Goal: Task Accomplishment & Management: Manage account settings

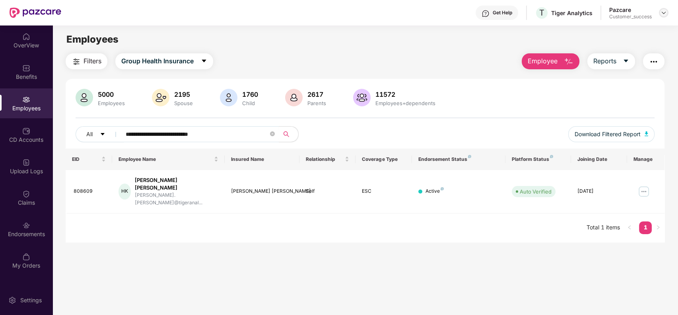
click at [664, 17] on div at bounding box center [664, 13] width 10 height 10
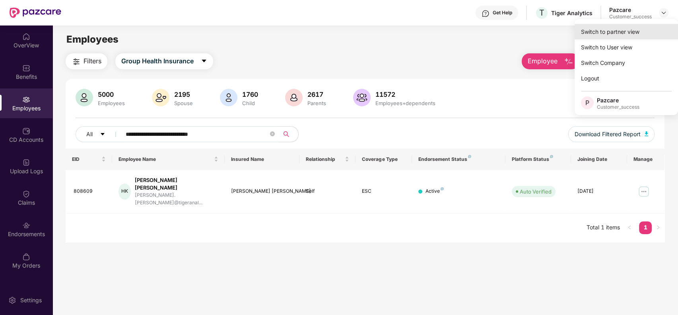
click at [649, 24] on div "Switch to partner view" at bounding box center [626, 32] width 103 height 16
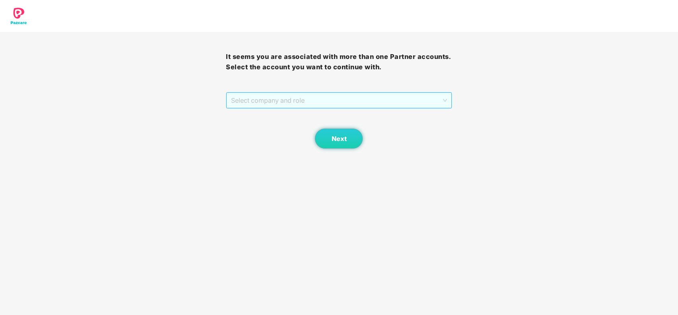
click at [398, 100] on span "Select company and role" at bounding box center [339, 100] width 216 height 15
click at [381, 118] on div "Pazcare - CUSTOMER_SUCCESS" at bounding box center [339, 116] width 216 height 9
click at [337, 139] on span "Next" at bounding box center [338, 139] width 15 height 8
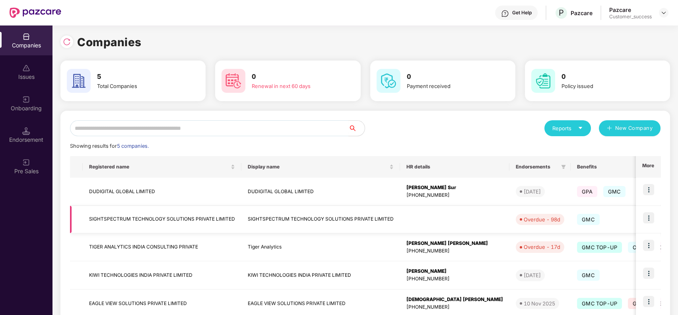
scroll to position [47, 0]
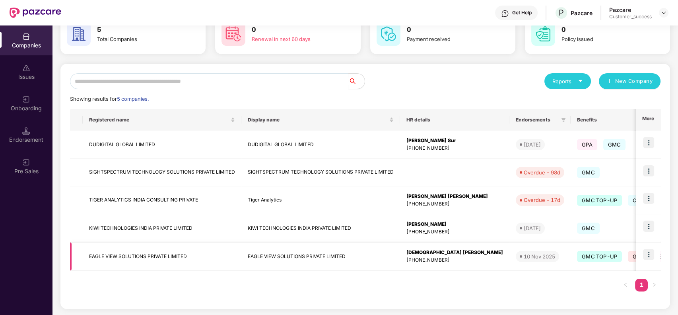
click at [653, 255] on img at bounding box center [648, 254] width 11 height 11
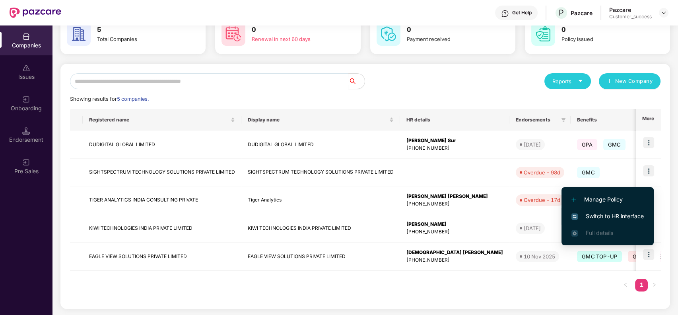
click at [617, 214] on span "Switch to HR interface" at bounding box center [607, 216] width 72 height 9
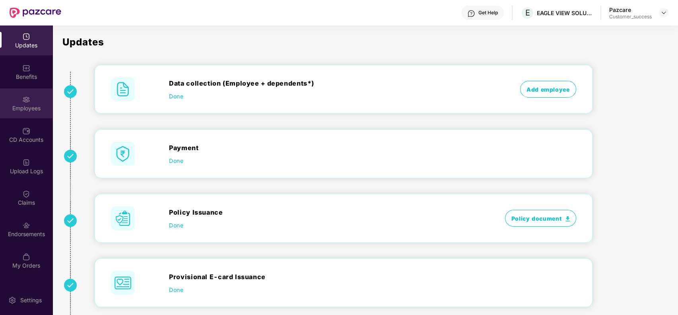
click at [37, 101] on div "Employees" at bounding box center [26, 103] width 52 height 30
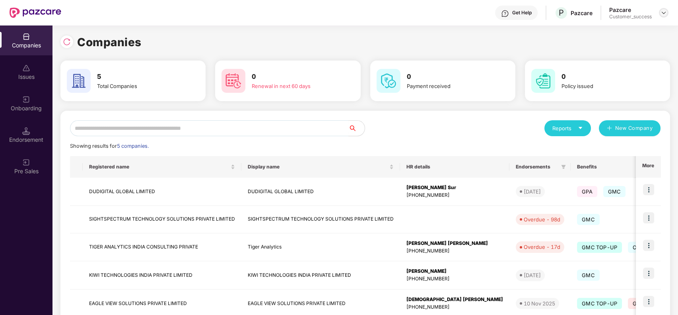
click at [659, 11] on div at bounding box center [664, 13] width 10 height 10
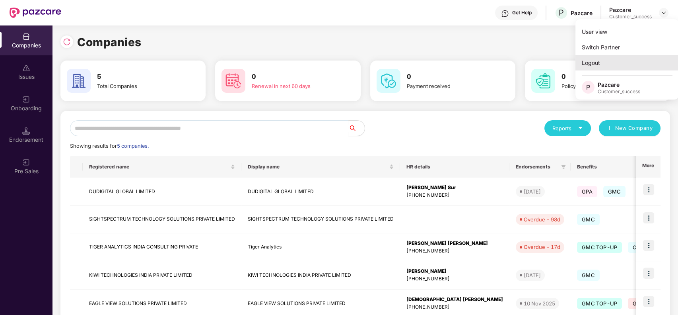
click at [636, 62] on div "Logout" at bounding box center [626, 63] width 103 height 16
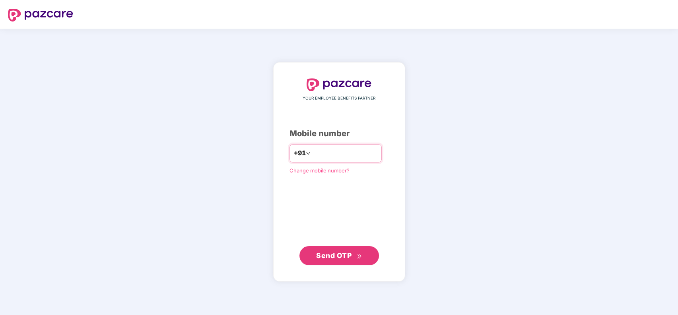
type input "**********"
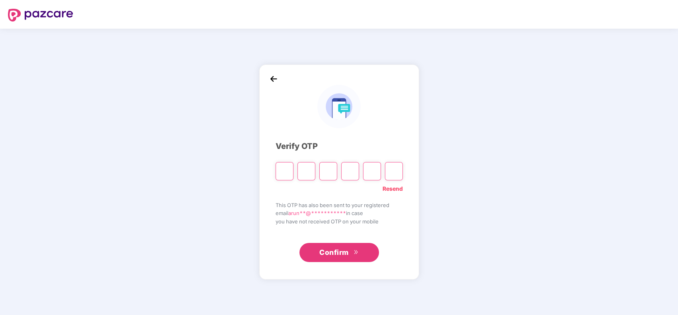
type input "*"
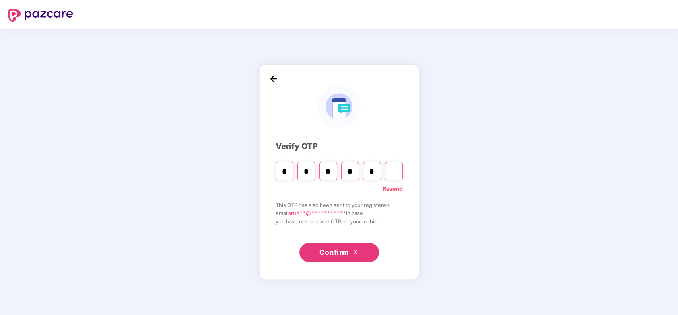
type input "*"
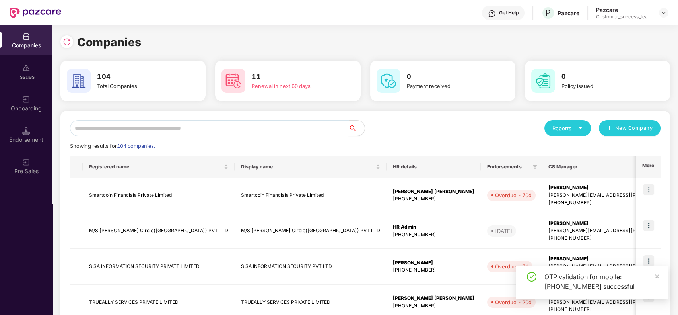
click at [239, 122] on input "text" at bounding box center [209, 128] width 279 height 16
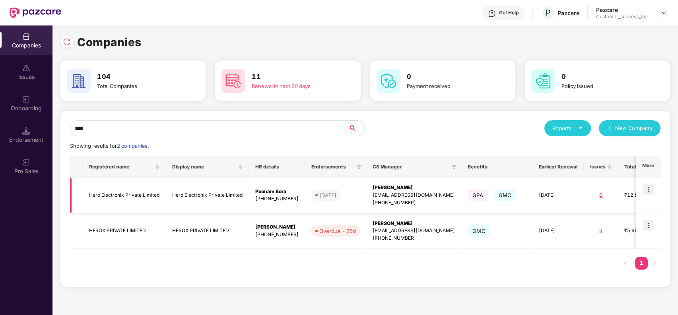
type input "****"
click at [646, 188] on img at bounding box center [648, 189] width 11 height 11
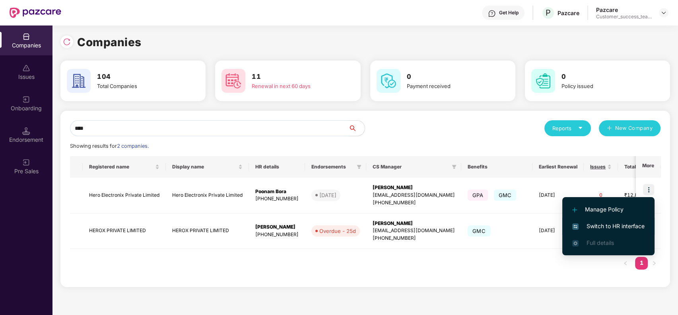
click at [612, 227] on span "Switch to HR interface" at bounding box center [608, 226] width 72 height 9
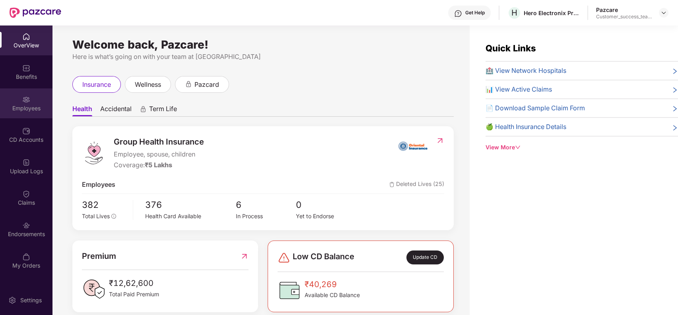
click at [29, 100] on img at bounding box center [26, 99] width 8 height 8
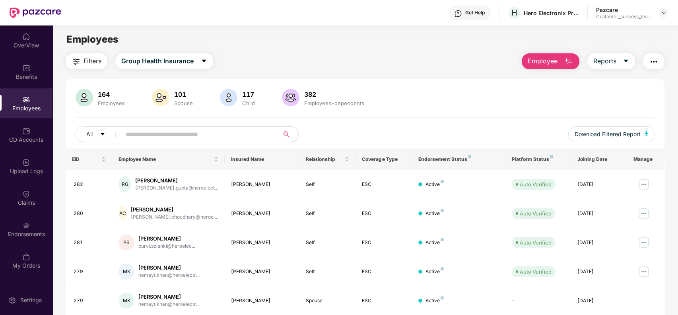
click at [183, 132] on input "text" at bounding box center [197, 134] width 143 height 12
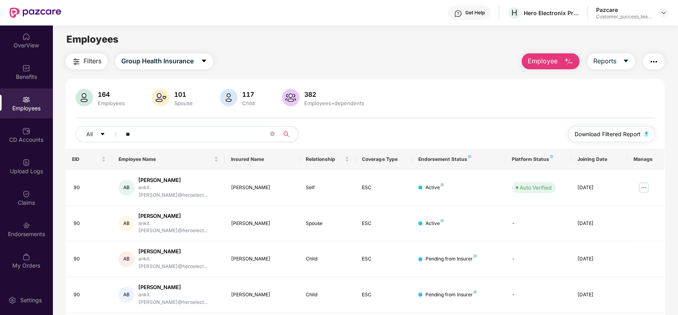
type input "**"
click at [595, 136] on span "Download Filtered Report" at bounding box center [608, 134] width 66 height 9
click at [23, 73] on div "Benefits" at bounding box center [26, 77] width 52 height 8
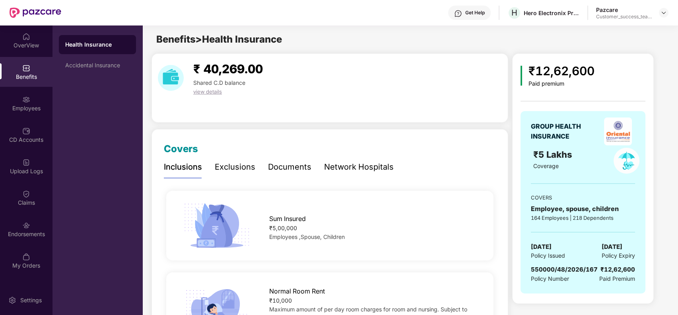
click at [352, 167] on div "Network Hospitals" at bounding box center [359, 167] width 70 height 12
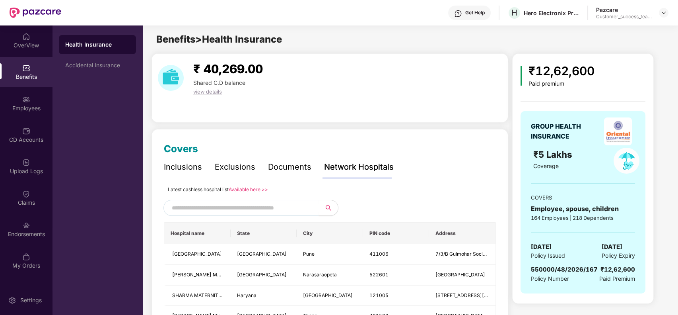
click at [249, 187] on link "Available here >>" at bounding box center [248, 189] width 39 height 6
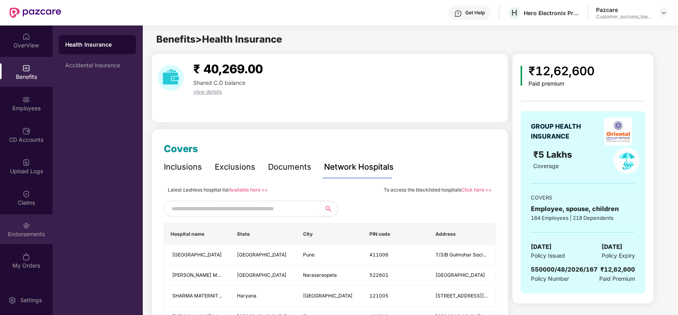
click at [22, 233] on div "Endorsements" at bounding box center [26, 234] width 52 height 8
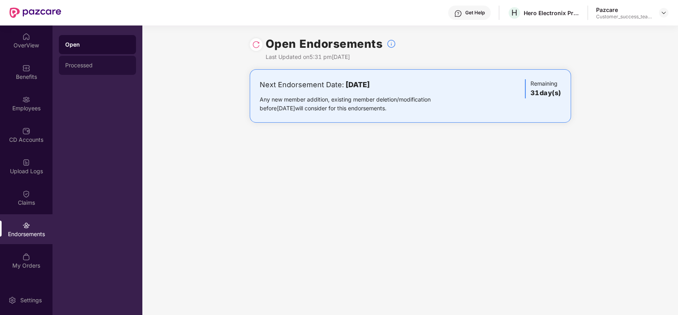
click at [113, 65] on div "Processed" at bounding box center [97, 65] width 64 height 6
